Goal: Navigation & Orientation: Understand site structure

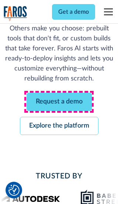
click at [59, 101] on link "Request a demo" at bounding box center [59, 102] width 65 height 18
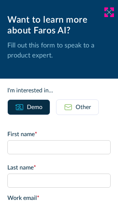
click at [110, 12] on icon at bounding box center [110, 12] width 6 height 6
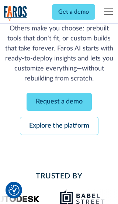
scroll to position [113, 0]
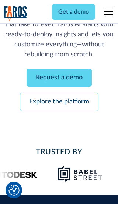
click at [59, 101] on link "Explore the platform" at bounding box center [59, 102] width 79 height 18
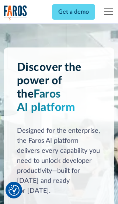
scroll to position [5558, 0]
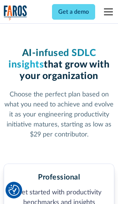
scroll to position [1147, 0]
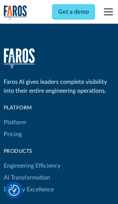
click at [14, 116] on link "Platform" at bounding box center [15, 122] width 23 height 12
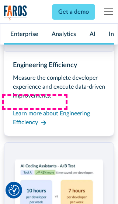
scroll to position [5796, 0]
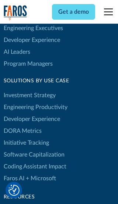
click at [22, 125] on link "DORA Metrics" at bounding box center [23, 131] width 38 height 12
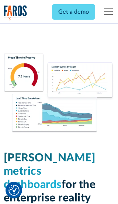
scroll to position [3240, 0]
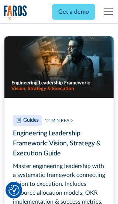
scroll to position [3338, 0]
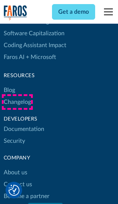
click at [17, 102] on link "Changelog" at bounding box center [17, 102] width 27 height 12
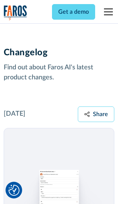
scroll to position [8938, 0]
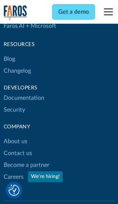
click at [15, 135] on link "About us" at bounding box center [16, 141] width 24 height 12
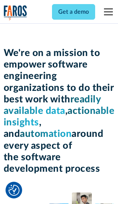
scroll to position [2552, 0]
